Goal: Information Seeking & Learning: Learn about a topic

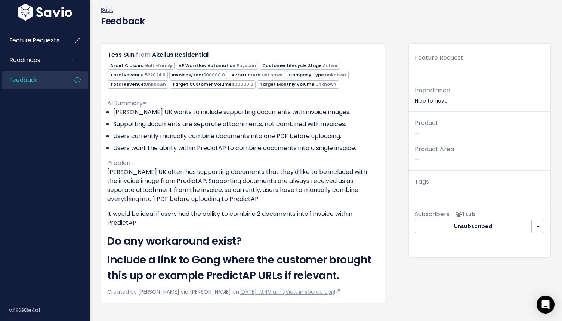
scroll to position [9, 0]
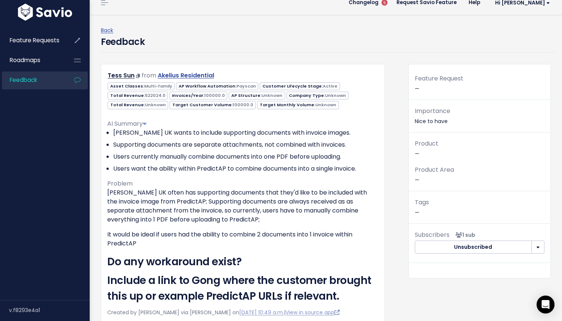
click at [172, 75] on link "Akelius Residential" at bounding box center [186, 75] width 56 height 9
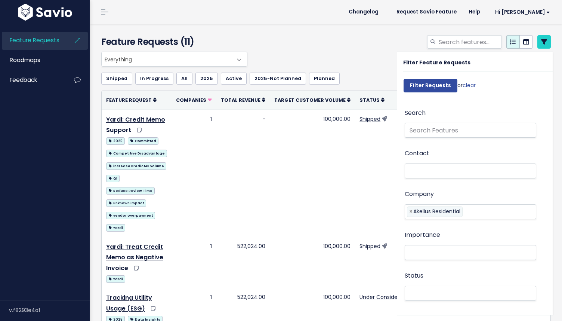
select select
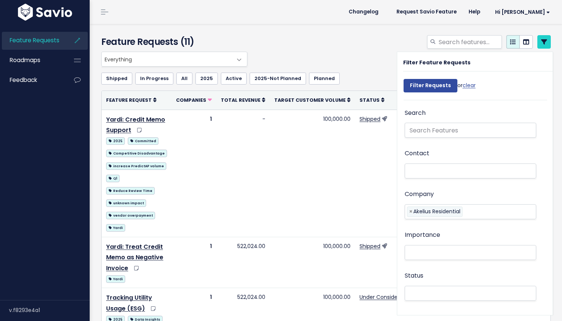
select select
